Goal: Task Accomplishment & Management: Complete application form

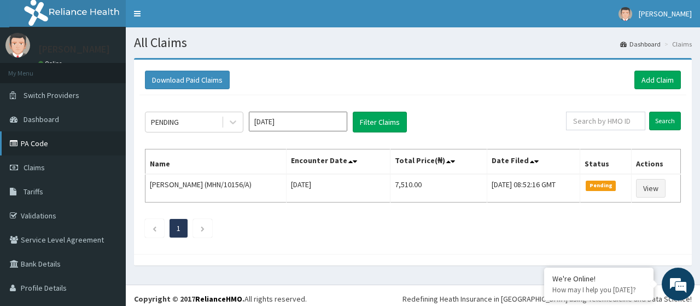
click at [36, 142] on link "PA Code" at bounding box center [63, 143] width 126 height 24
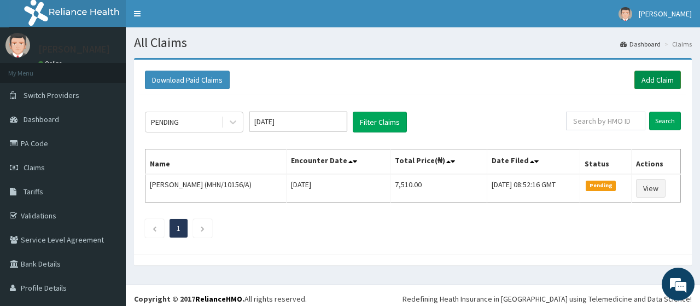
click at [654, 82] on link "Add Claim" at bounding box center [658, 80] width 47 height 19
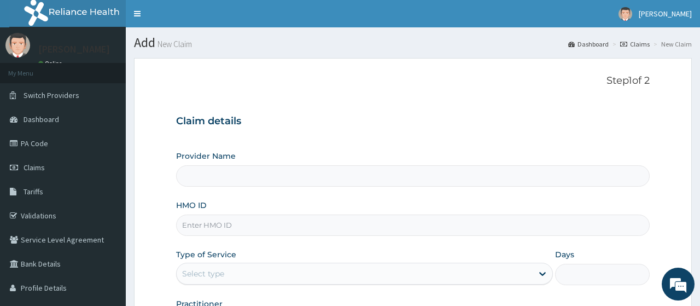
click at [394, 100] on div "Step 1 of 2 Claim details Provider Name HMO ID Type of Service Select type Days…" at bounding box center [412, 204] width 473 height 259
click at [404, 94] on div "Step 1 of 2 Claim details Provider Name HMO ID Type of Service Select type Days…" at bounding box center [412, 204] width 473 height 259
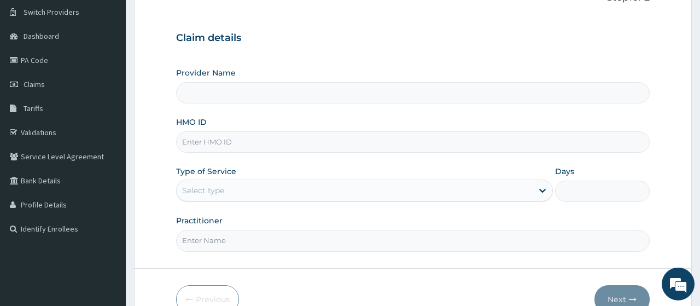
scroll to position [85, 0]
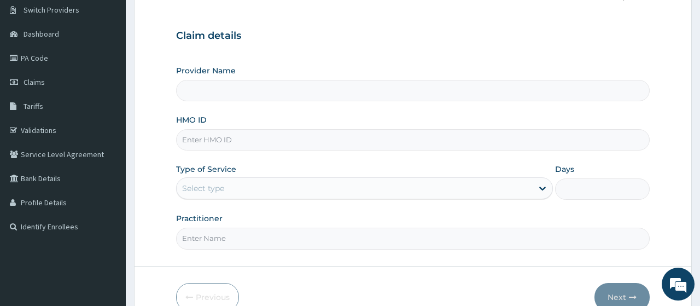
click at [363, 138] on input "HMO ID" at bounding box center [412, 139] width 473 height 21
type input "GSV/11158/A"
click at [353, 158] on div "Provider Name HMO ID GSV/11158/A Type of Service Select type Days Practitioner" at bounding box center [412, 157] width 473 height 184
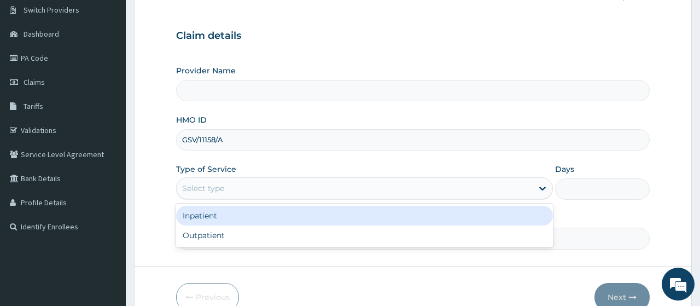
click at [309, 184] on div "Select type" at bounding box center [355, 188] width 356 height 18
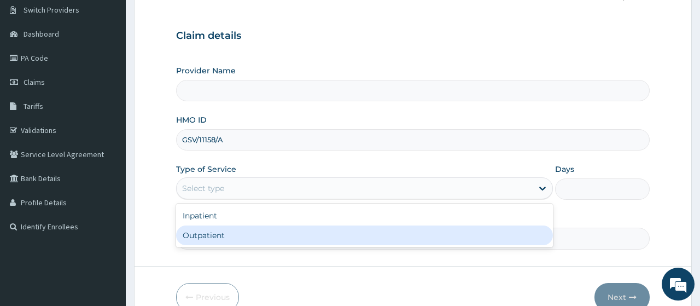
click at [270, 233] on div "Outpatient" at bounding box center [364, 235] width 377 height 20
type input "1"
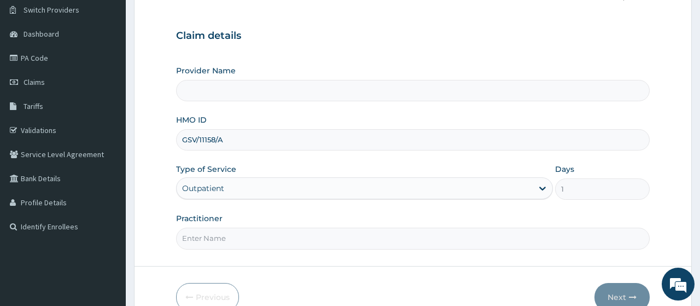
click at [271, 237] on input "Practitioner" at bounding box center [412, 238] width 473 height 21
click at [226, 237] on input "Practitioner" at bounding box center [412, 238] width 473 height 21
type input "[PERSON_NAME]"
click at [634, 293] on icon "button" at bounding box center [633, 297] width 8 height 8
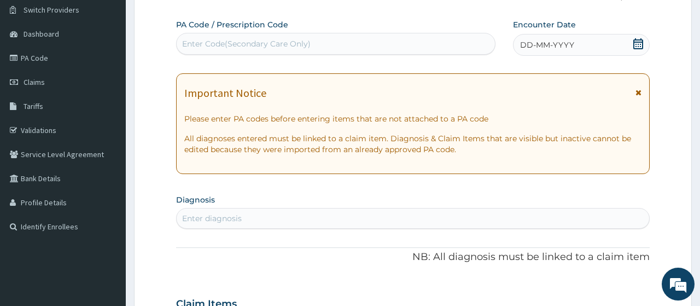
click at [451, 49] on div "Enter Code(Secondary Care Only)" at bounding box center [336, 44] width 318 height 18
click at [409, 37] on div "Enter Code(Secondary Care Only)" at bounding box center [336, 44] width 318 height 18
paste input "PA/2B4991"
type input "PA/2B4991"
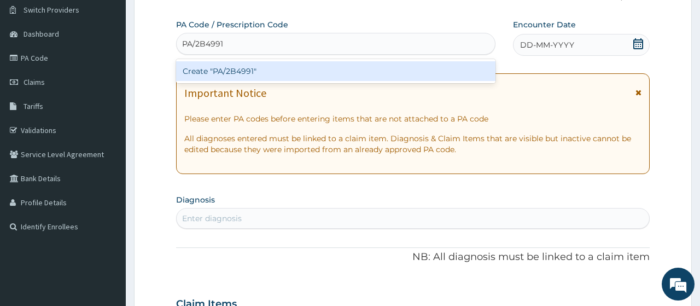
click at [315, 71] on div "Create "PA/2B4991"" at bounding box center [335, 71] width 319 height 20
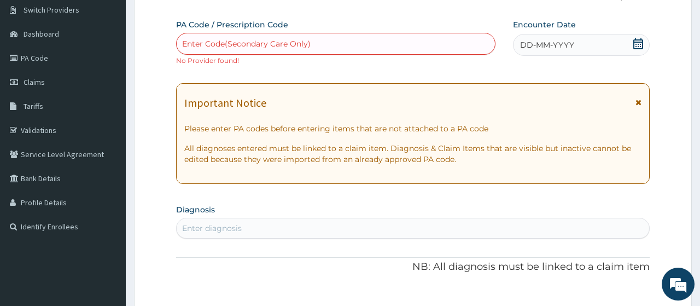
click at [344, 45] on div "Enter Code(Secondary Care Only)" at bounding box center [336, 44] width 318 height 18
paste input "PA/2B4991"
type input "PA/2B4991"
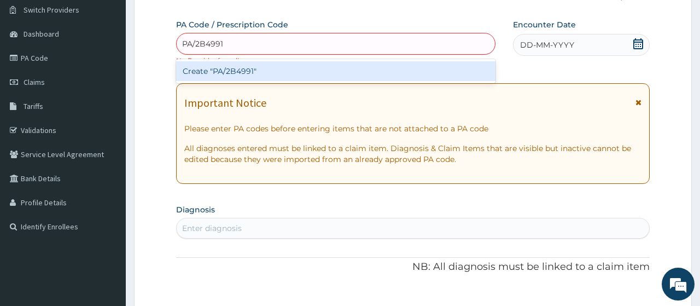
click at [289, 65] on div "Create "PA/2B4991"" at bounding box center [335, 71] width 319 height 20
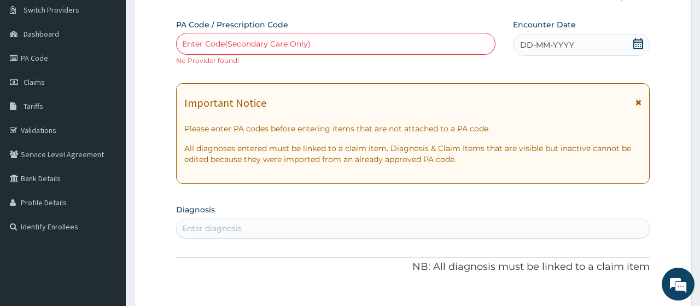
click at [269, 42] on div "Enter Code(Secondary Care Only)" at bounding box center [246, 43] width 129 height 11
paste input "PA/2B4991"
type input "PA/2B4991"
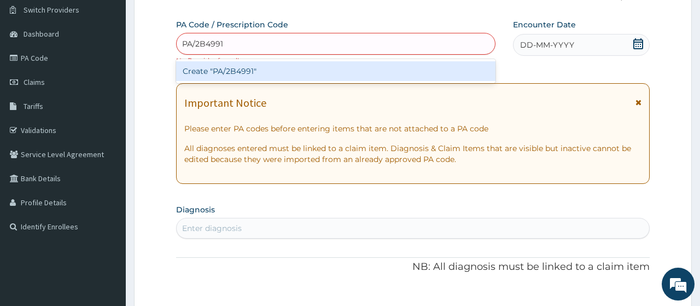
click at [249, 62] on div "Create "PA/2B4991"" at bounding box center [335, 71] width 319 height 20
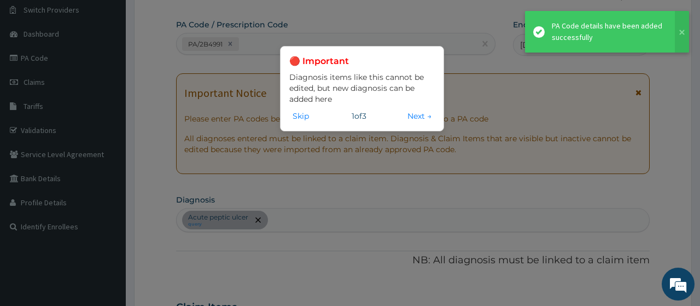
scroll to position [301, 0]
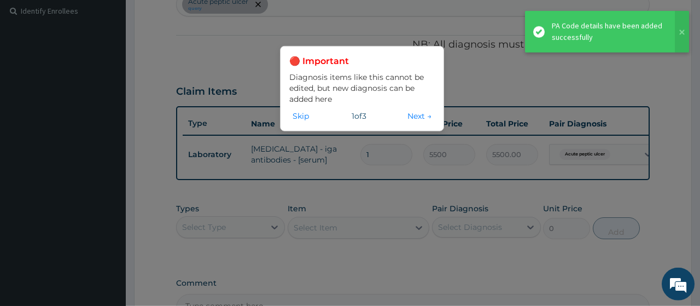
click at [303, 123] on div "🔴 Important Diagnosis items like this cannot be edited, but new diagnosis can b…" at bounding box center [362, 88] width 164 height 85
click at [299, 108] on div "🔴 Important Diagnosis items like this cannot be edited, but new diagnosis can b…" at bounding box center [362, 88] width 146 height 67
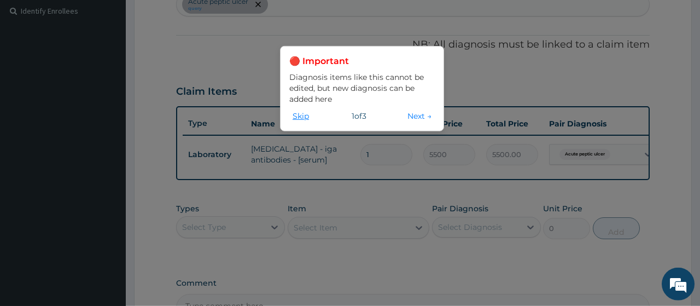
click at [298, 113] on button "Skip" at bounding box center [300, 116] width 23 height 12
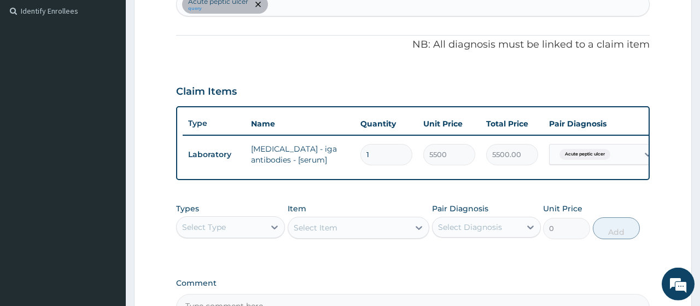
click at [362, 193] on div "PA Code / Prescription Code PA/2B4991 Encounter Date [DATE] Important Notice Pl…" at bounding box center [412, 63] width 473 height 518
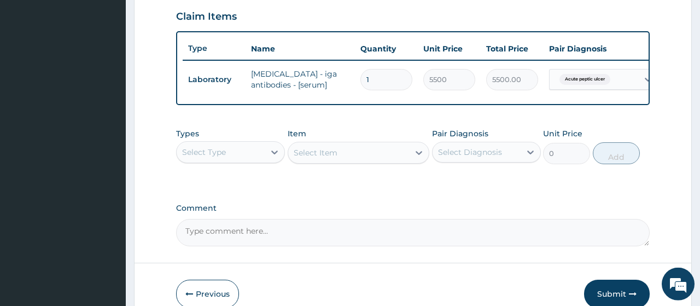
scroll to position [386, 0]
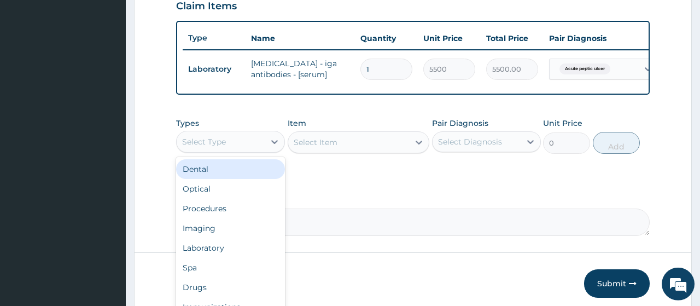
click at [237, 146] on div "Select Type" at bounding box center [221, 142] width 88 height 18
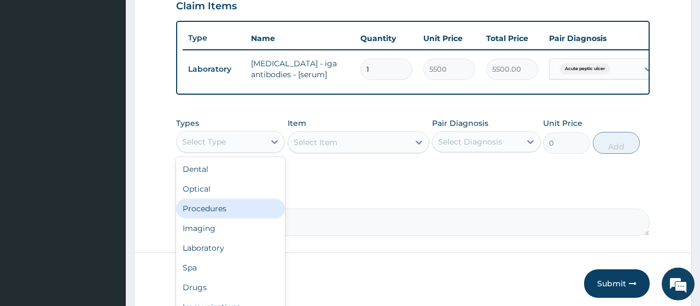
click at [210, 208] on div "Procedures" at bounding box center [230, 209] width 109 height 20
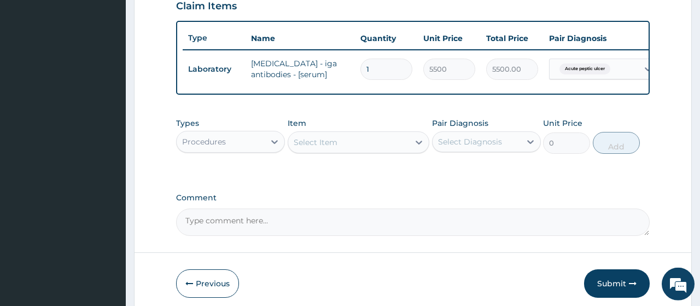
click at [389, 149] on div "Select Item" at bounding box center [348, 142] width 121 height 18
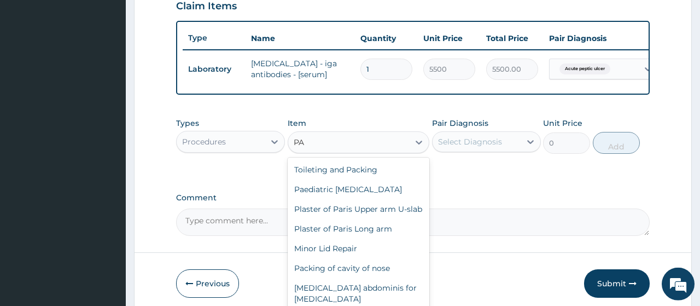
type input "P"
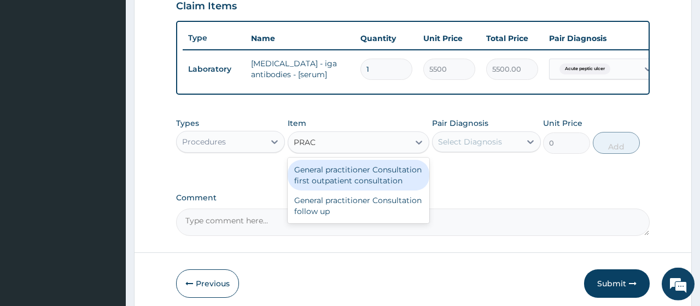
type input "PRACT"
click at [379, 170] on div "General practitioner Consultation first outpatient consultation" at bounding box center [359, 175] width 142 height 31
type input "3000"
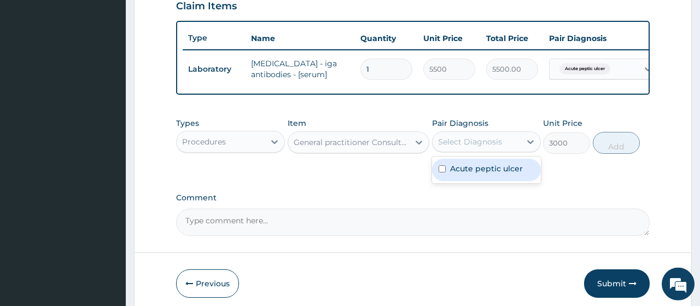
click at [479, 131] on div "Select Diagnosis" at bounding box center [486, 141] width 109 height 21
drag, startPoint x: 460, startPoint y: 169, endPoint x: 514, endPoint y: 172, distance: 54.3
click at [514, 172] on label "Acute peptic ulcer" at bounding box center [486, 168] width 73 height 11
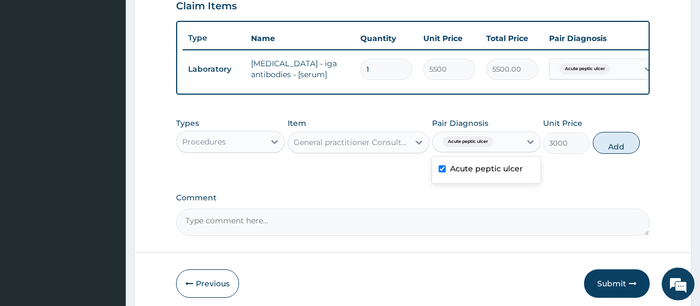
click at [514, 172] on label "Acute peptic ulcer" at bounding box center [486, 168] width 73 height 11
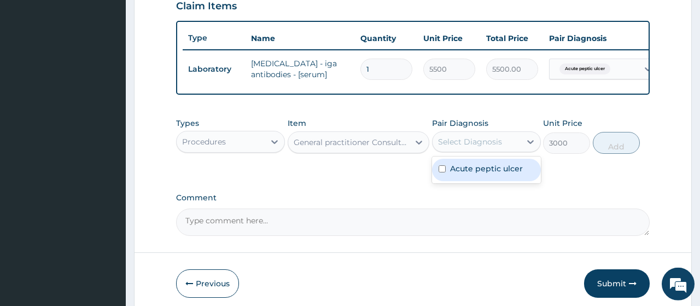
click at [519, 171] on label "Acute peptic ulcer" at bounding box center [486, 168] width 73 height 11
checkbox input "true"
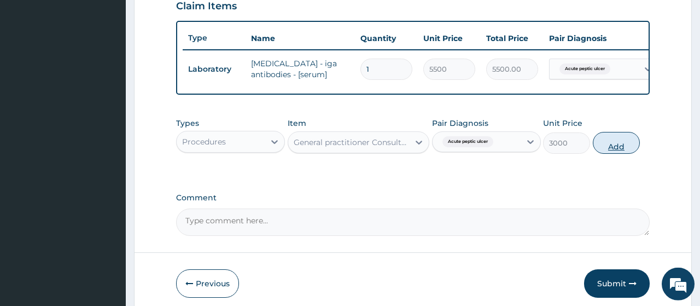
click at [622, 137] on button "Add" at bounding box center [617, 143] width 48 height 22
type input "0"
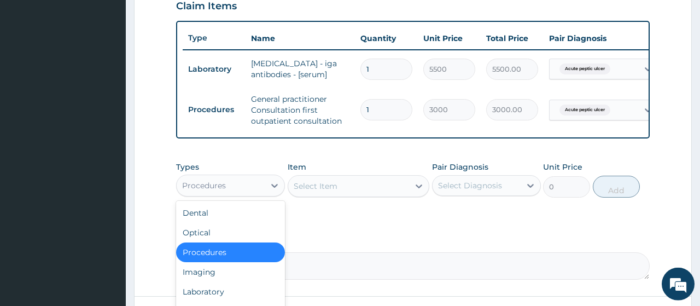
click at [254, 187] on div "Procedures" at bounding box center [221, 186] width 88 height 18
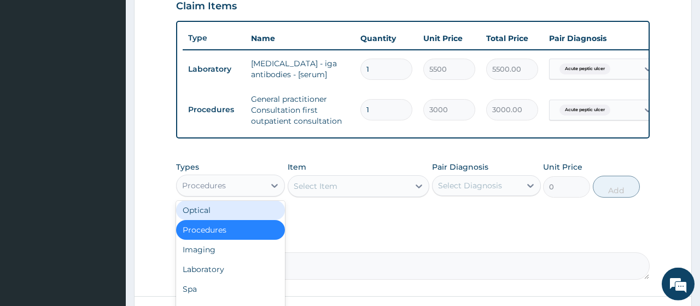
scroll to position [37, 0]
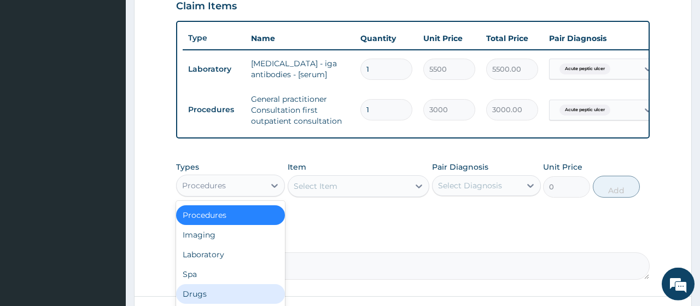
click at [222, 290] on div "Drugs" at bounding box center [230, 294] width 109 height 20
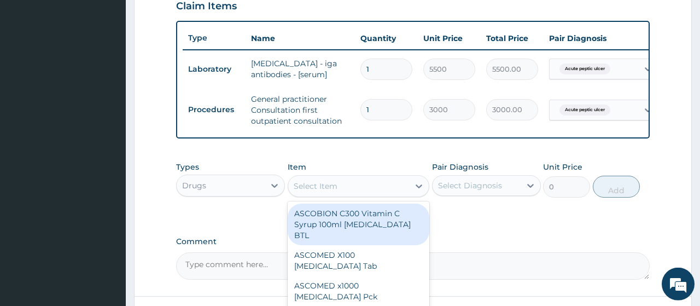
click at [329, 193] on div "Select Item" at bounding box center [348, 186] width 121 height 18
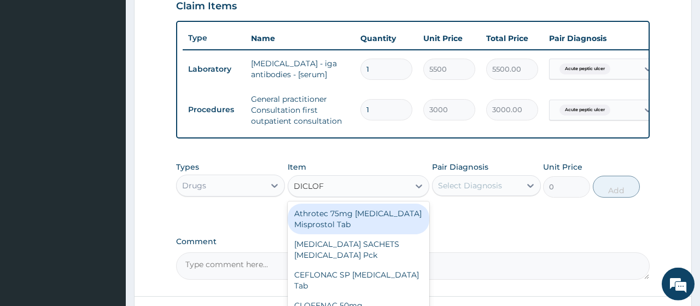
type input "DICLOF"
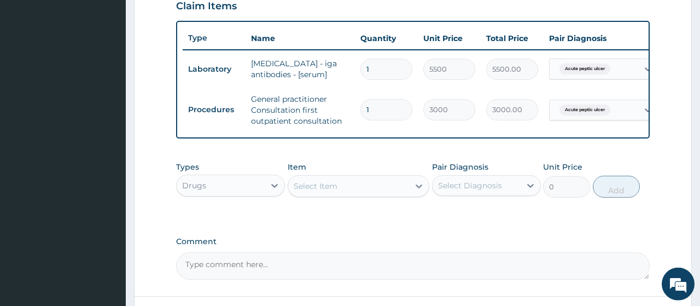
click at [426, 158] on div "Types Drugs Item Select Item Pair Diagnosis Select Diagnosis Unit Price 0 Add" at bounding box center [412, 179] width 473 height 47
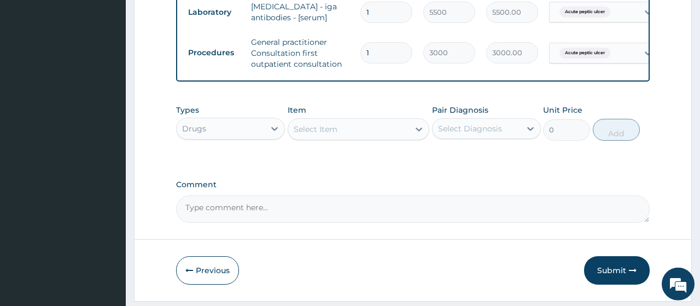
scroll to position [472, 0]
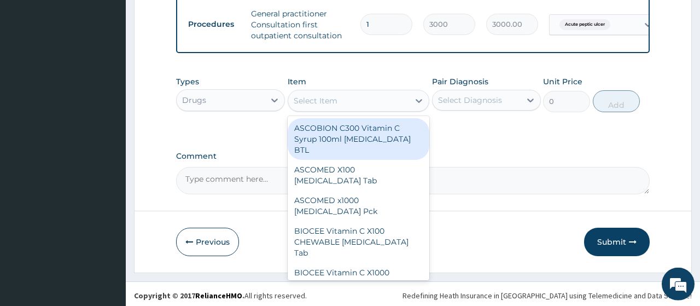
click at [364, 93] on div "Select Item" at bounding box center [348, 101] width 121 height 18
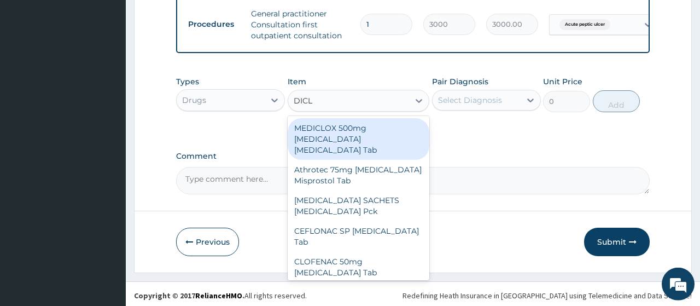
type input "DICLO"
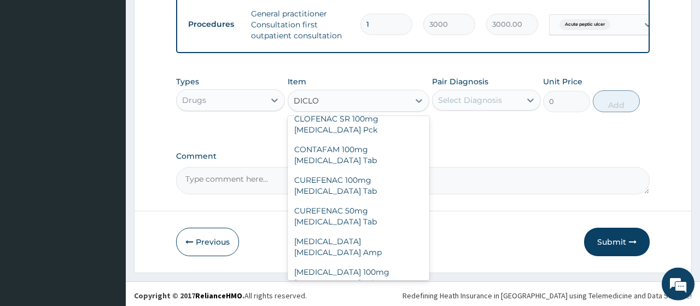
scroll to position [196, 0]
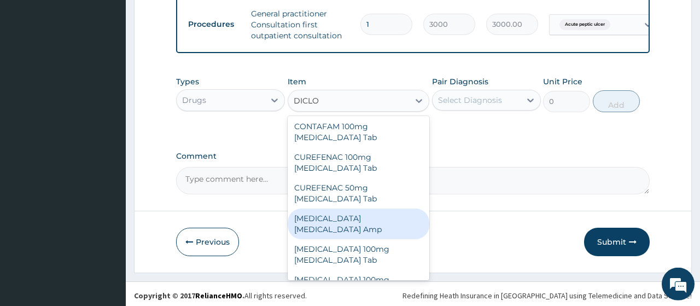
click at [346, 208] on div "[MEDICAL_DATA] [MEDICAL_DATA] Amp" at bounding box center [359, 223] width 142 height 31
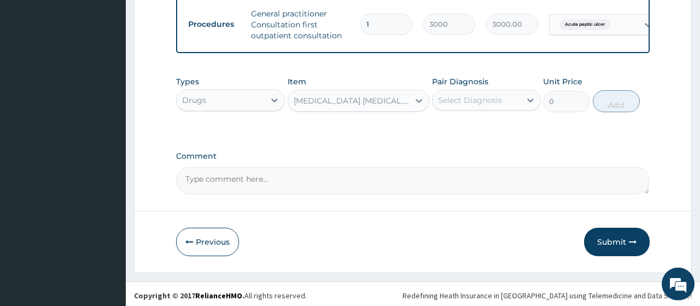
type input "240"
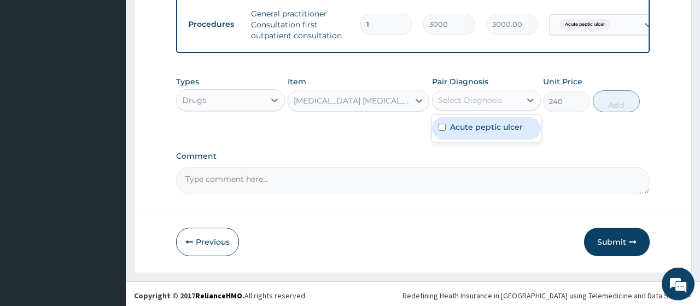
click at [495, 95] on div "Select Diagnosis" at bounding box center [470, 100] width 64 height 11
click at [464, 126] on label "Acute peptic ulcer" at bounding box center [486, 126] width 73 height 11
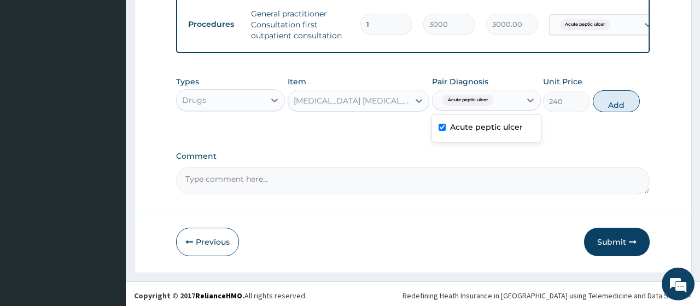
checkbox input "true"
click at [605, 101] on button "Add" at bounding box center [617, 101] width 48 height 22
type input "0"
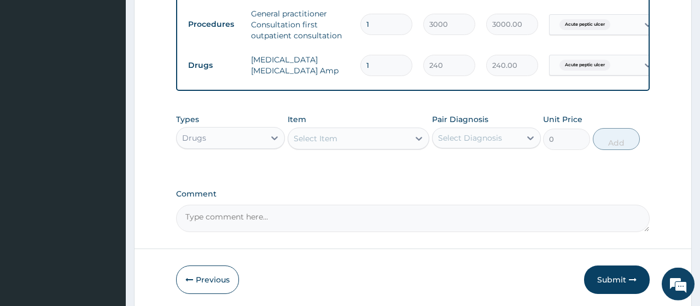
type input "0.00"
type input "2"
type input "480.00"
type input "2"
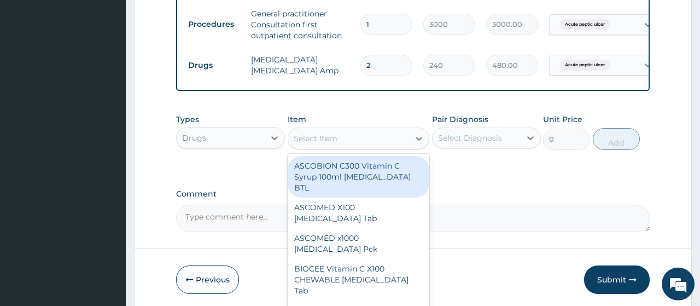
click at [315, 147] on div "Select Item" at bounding box center [359, 138] width 142 height 22
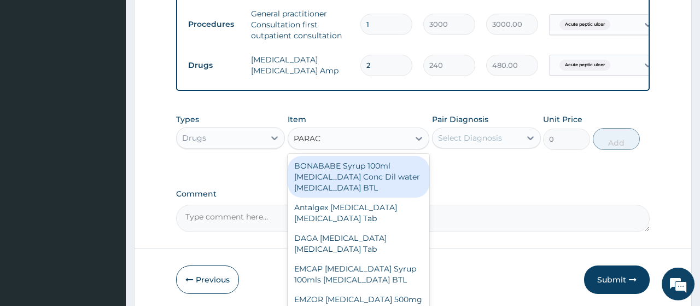
type input "PARACE"
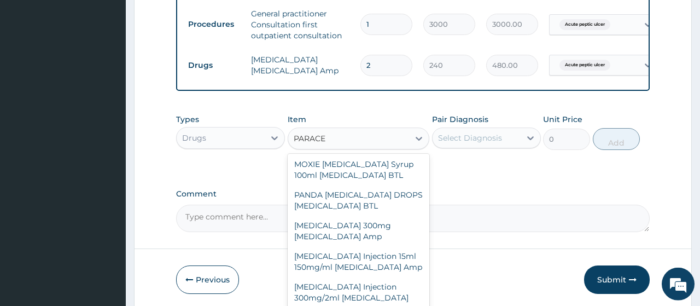
scroll to position [352, 0]
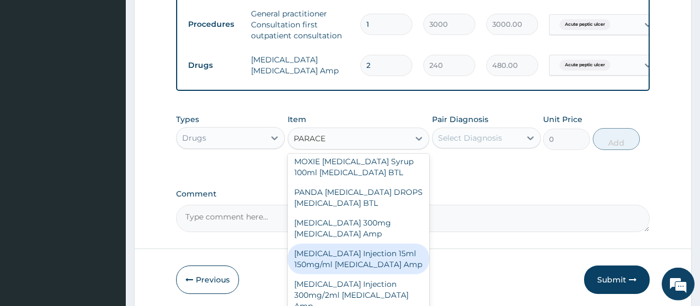
click at [358, 258] on div "[MEDICAL_DATA] Injection 15ml 150mg/ml [MEDICAL_DATA] Amp" at bounding box center [359, 258] width 142 height 31
type input "500"
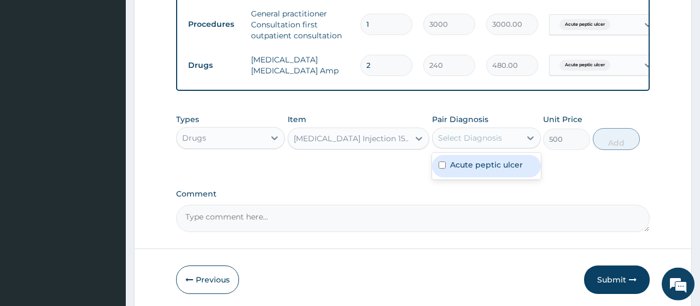
click at [475, 142] on div "Select Diagnosis" at bounding box center [477, 138] width 88 height 18
click at [461, 171] on div "Acute peptic ulcer" at bounding box center [486, 166] width 109 height 22
checkbox input "true"
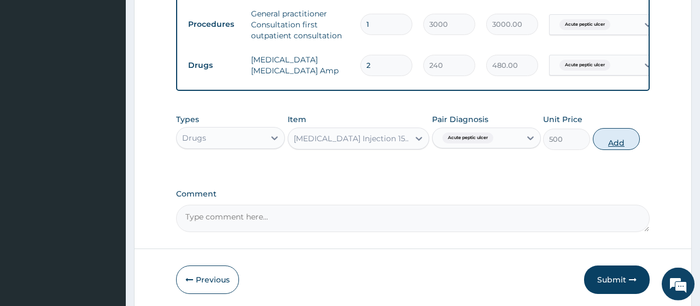
click at [613, 144] on button "Add" at bounding box center [617, 139] width 48 height 22
type input "0"
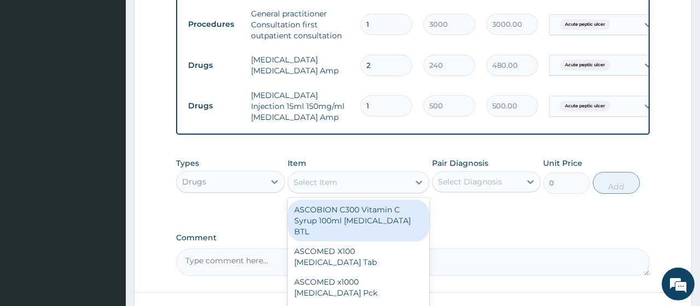
click at [328, 183] on div "Select Item" at bounding box center [316, 182] width 44 height 11
type input "OMEPRAZ"
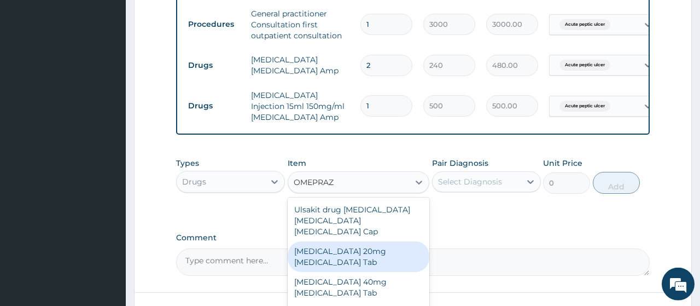
click at [368, 241] on div "[MEDICAL_DATA] 20mg [MEDICAL_DATA] Tab" at bounding box center [359, 256] width 142 height 31
type input "6700"
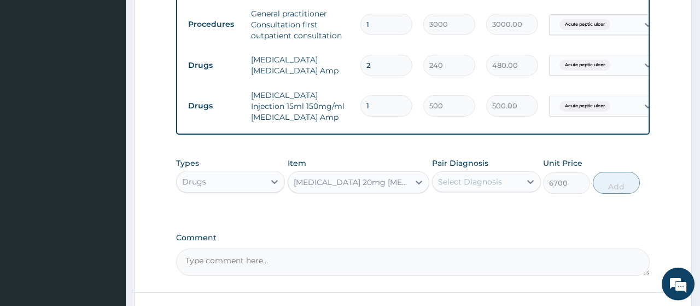
click at [478, 188] on div "Select Diagnosis" at bounding box center [477, 182] width 88 height 18
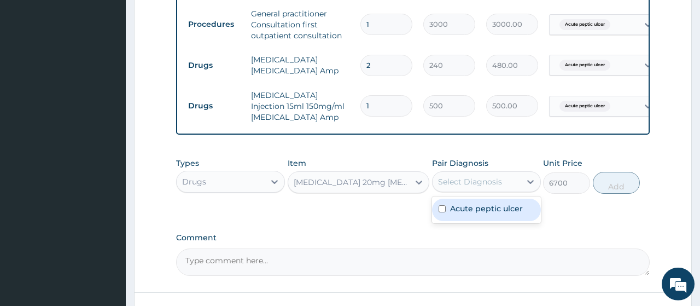
click at [458, 212] on label "Acute peptic ulcer" at bounding box center [486, 208] width 73 height 11
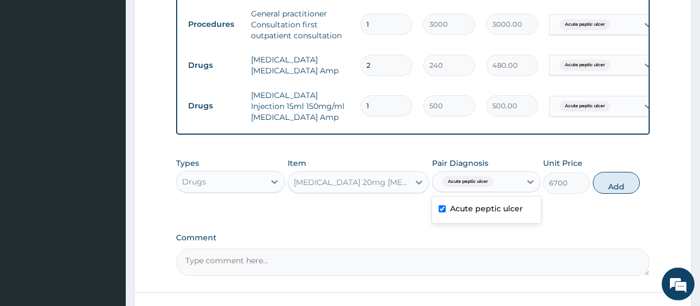
checkbox input "true"
click at [620, 174] on button "Add" at bounding box center [617, 183] width 48 height 22
type input "0"
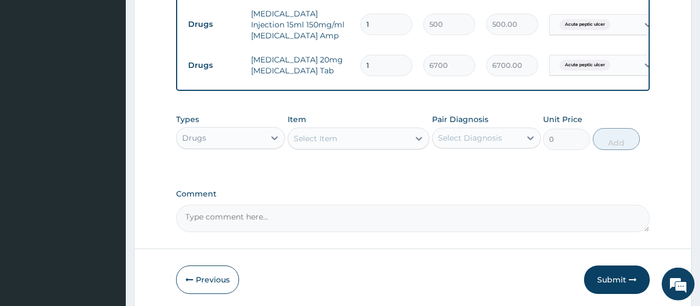
scroll to position [564, 0]
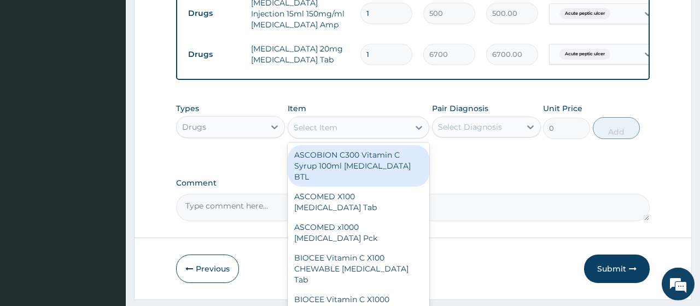
click at [365, 134] on div "Select Item" at bounding box center [348, 128] width 121 height 18
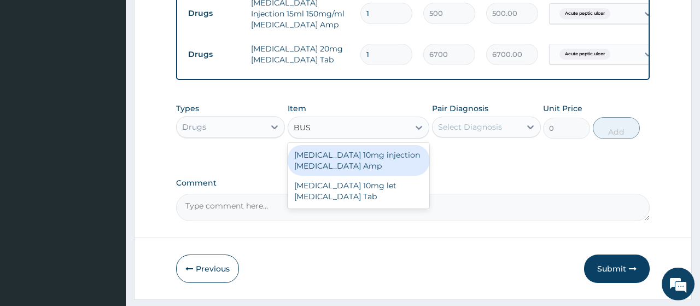
type input "BUSC"
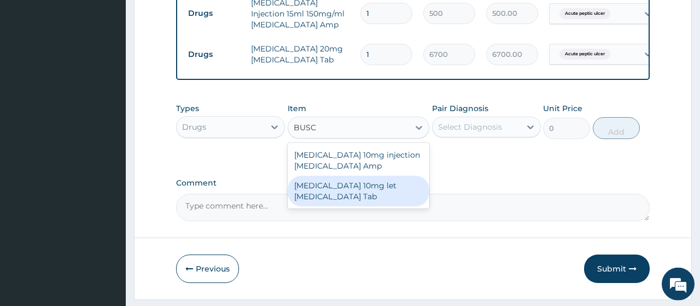
click at [339, 181] on div "[MEDICAL_DATA] 10mg let [MEDICAL_DATA] Tab" at bounding box center [359, 191] width 142 height 31
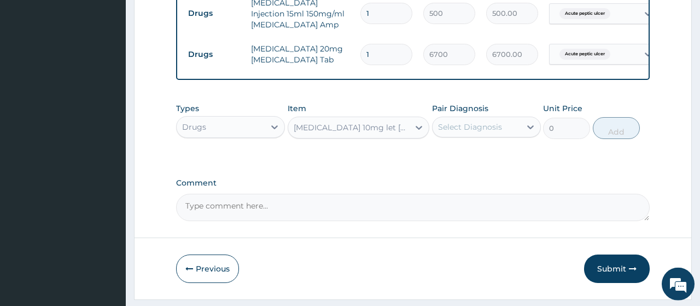
type input "50"
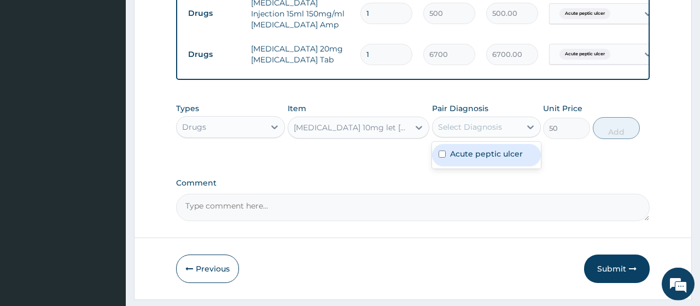
click at [503, 119] on div "Select Diagnosis" at bounding box center [477, 127] width 88 height 18
click at [480, 153] on label "Acute peptic ulcer" at bounding box center [486, 153] width 73 height 11
checkbox input "true"
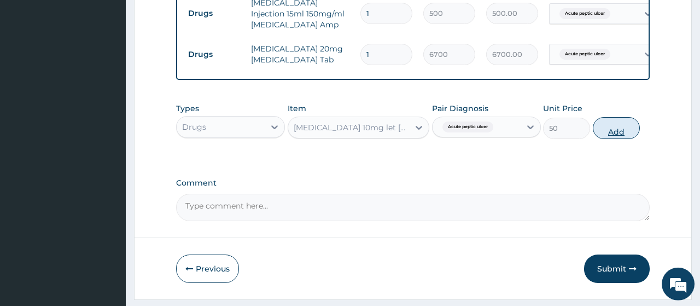
click at [613, 135] on button "Add" at bounding box center [617, 128] width 48 height 22
type input "0"
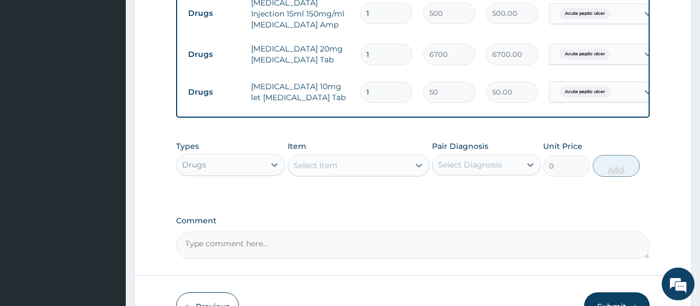
type input "0.00"
type input "2"
type input "100.00"
type input "27"
type input "1350.00"
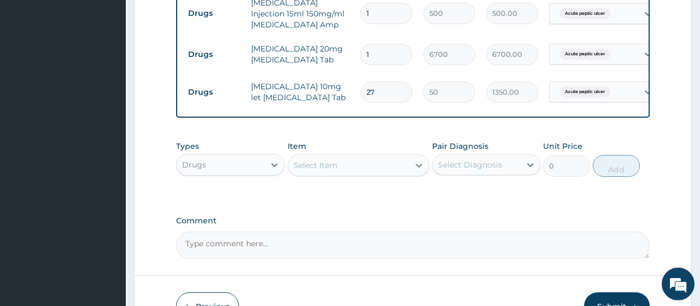
type input "27"
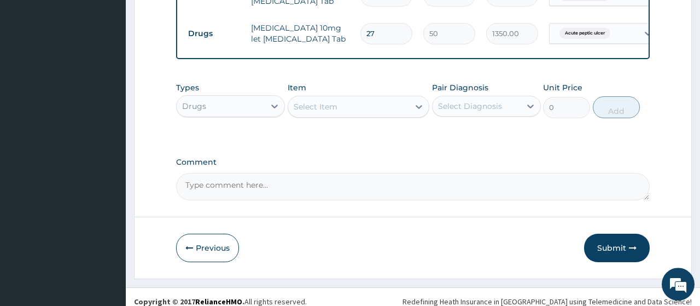
scroll to position [630, 0]
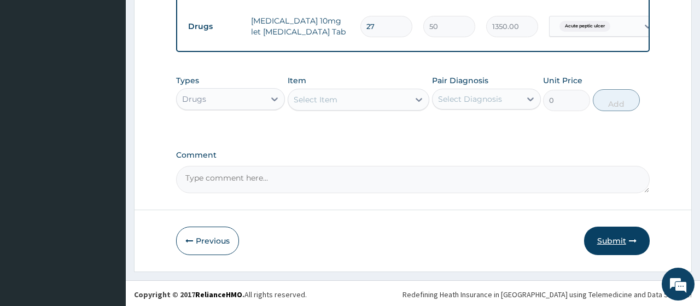
click at [602, 237] on button "Submit" at bounding box center [617, 240] width 66 height 28
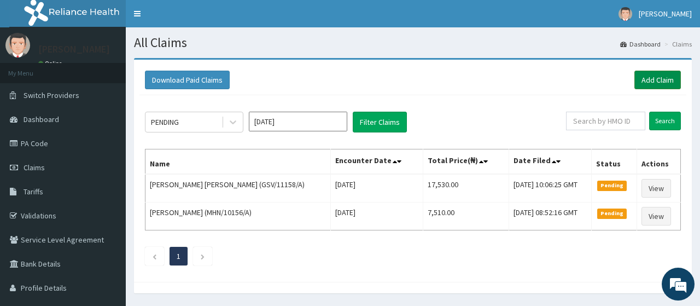
click at [659, 79] on link "Add Claim" at bounding box center [658, 80] width 47 height 19
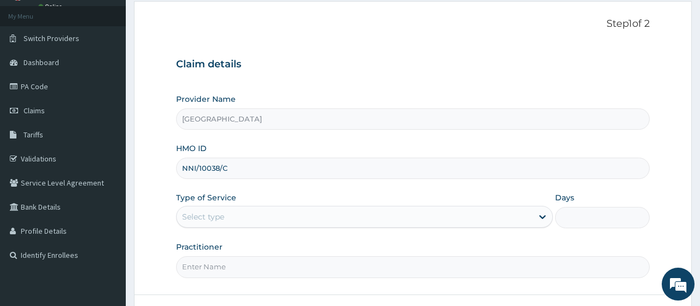
type input "NNI/10038/C"
click at [268, 194] on div "Type of Service Select type" at bounding box center [364, 210] width 377 height 36
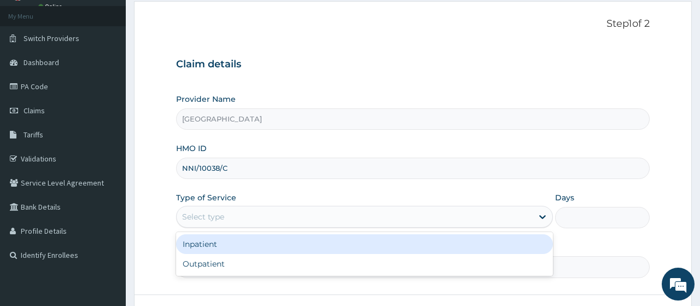
click at [216, 214] on div "Select type" at bounding box center [203, 216] width 42 height 11
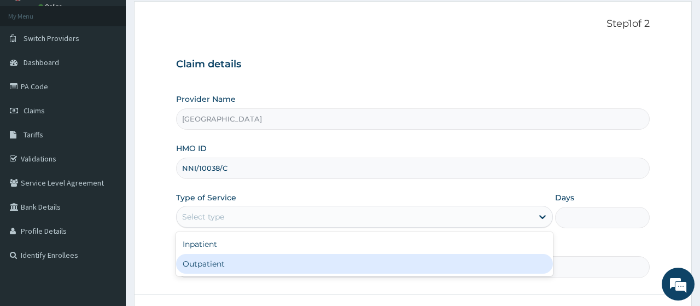
click at [195, 262] on div "Outpatient" at bounding box center [364, 264] width 377 height 20
type input "1"
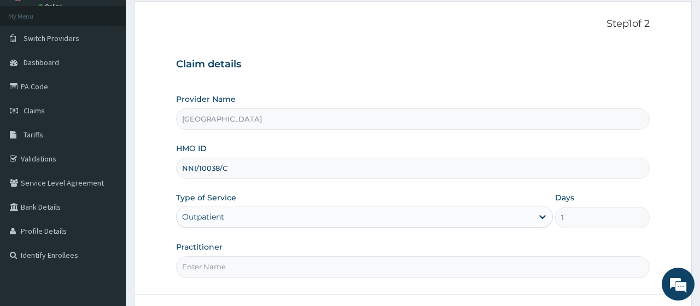
click at [429, 234] on div "Provider Name PEAK HEALTH HOSPITAL HMO ID NNI/10038/C Type of Service Outpatien…" at bounding box center [412, 186] width 473 height 184
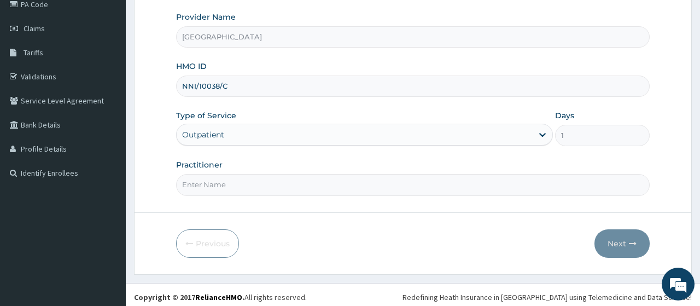
scroll to position [141, 0]
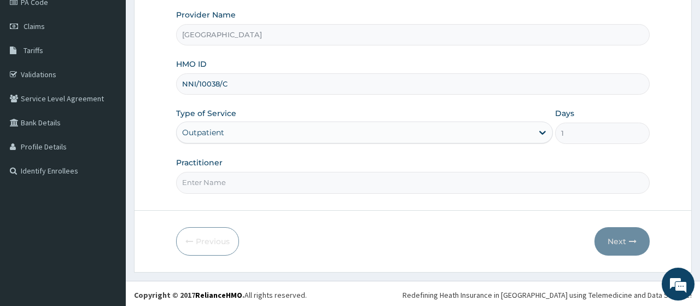
click at [255, 179] on input "Practitioner" at bounding box center [412, 182] width 473 height 21
type input "[PERSON_NAME]"
click at [616, 235] on button "Next" at bounding box center [622, 241] width 55 height 28
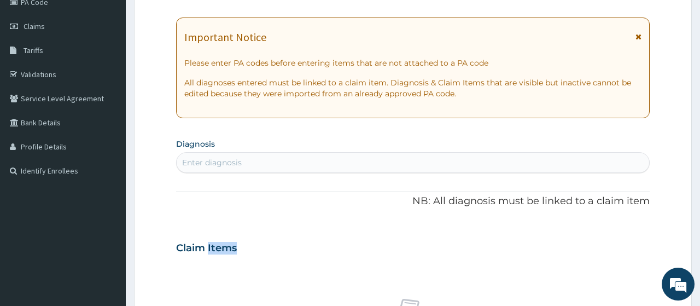
click at [616, 235] on div "Claim Items" at bounding box center [412, 245] width 473 height 28
click at [373, 118] on div "PA Code / Prescription Code Enter Code(Secondary Care Only) Encounter Date DD-M…" at bounding box center [412, 246] width 473 height 566
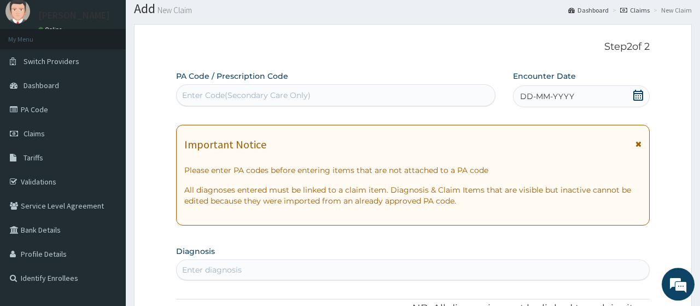
scroll to position [27, 0]
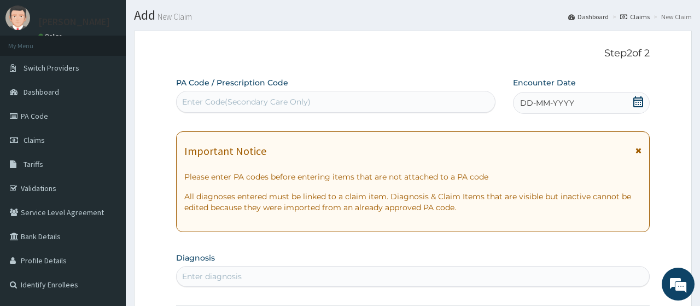
click at [636, 101] on icon at bounding box center [639, 101] width 10 height 11
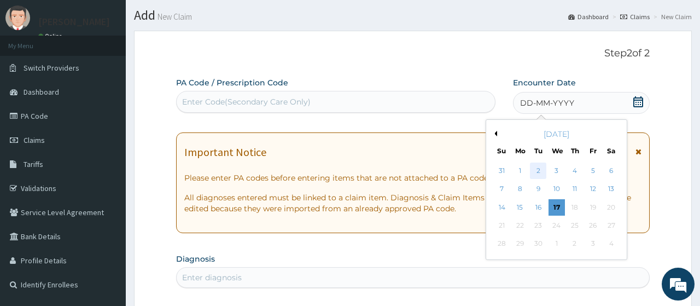
click at [536, 171] on div "2" at bounding box center [538, 170] width 16 height 16
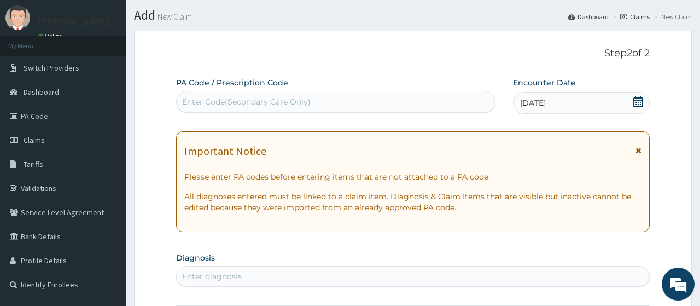
click at [503, 97] on div "PA Code / Prescription Code Enter Code(Secondary Care Only) Encounter Date 02-0…" at bounding box center [404, 95] width 456 height 37
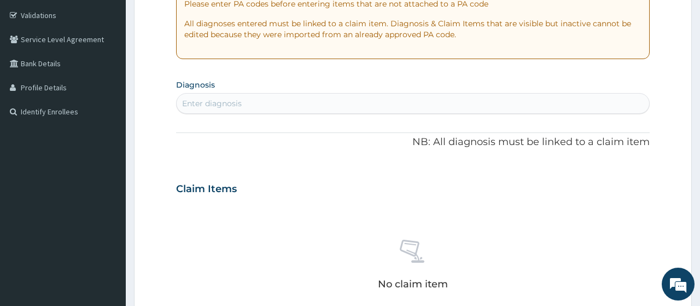
scroll to position [201, 0]
click at [431, 103] on div "Enter diagnosis" at bounding box center [413, 103] width 472 height 18
type input "ANA"
type input "ANAE"
